Goal: Information Seeking & Learning: Learn about a topic

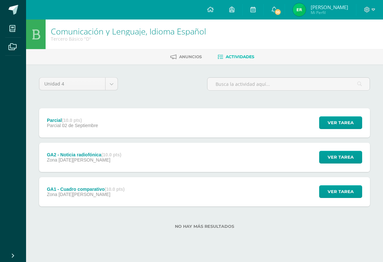
click at [284, 8] on link "35" at bounding box center [274, 10] width 21 height 20
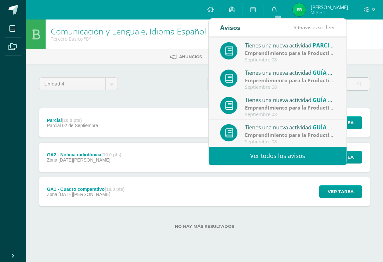
scroll to position [108, 0]
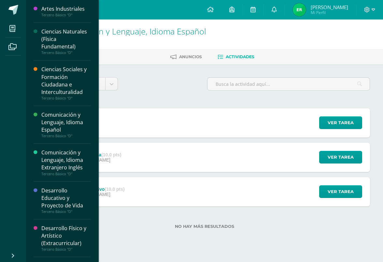
click at [14, 30] on icon at bounding box center [12, 28] width 6 height 7
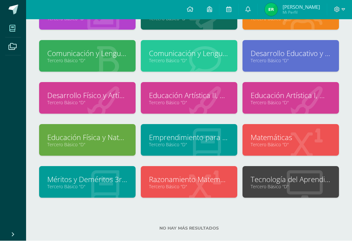
scroll to position [64, 0]
click at [11, 46] on icon at bounding box center [12, 47] width 8 height 7
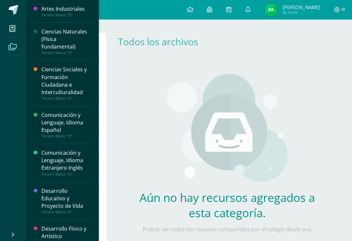
click at [18, 32] on span at bounding box center [12, 28] width 15 height 15
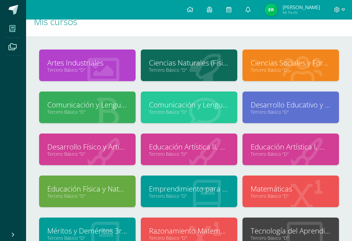
scroll to position [14, 0]
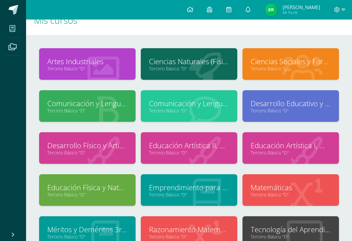
click at [191, 58] on link "Ciencias Naturales (Física Fundamental)" at bounding box center [189, 61] width 80 height 10
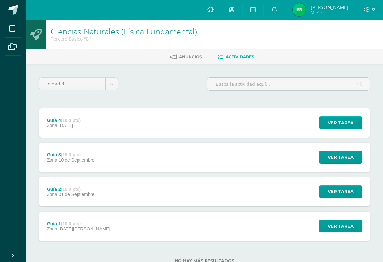
click at [342, 160] on span "Ver tarea" at bounding box center [340, 157] width 26 height 12
